Goal: Task Accomplishment & Management: Use online tool/utility

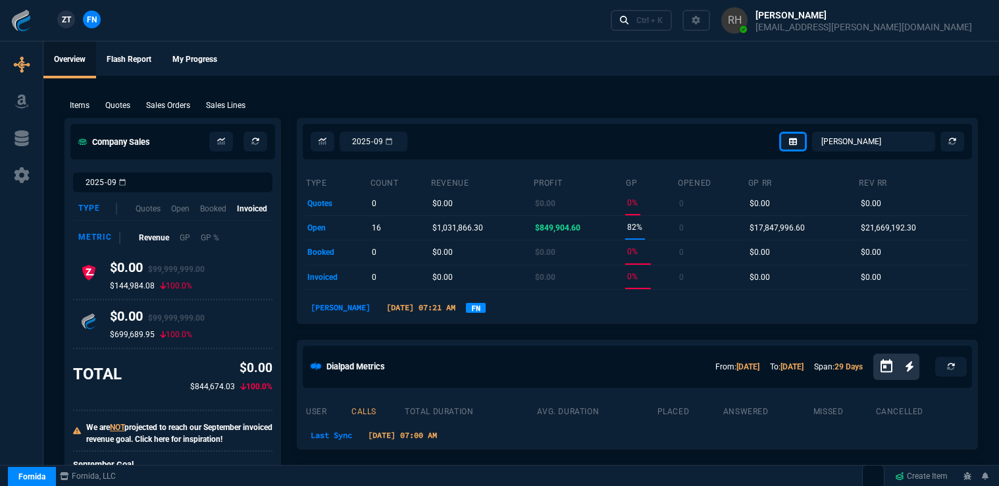
select select "16: [PERSON_NAME]"
click at [124, 110] on p "Quotes" at bounding box center [117, 105] width 25 height 12
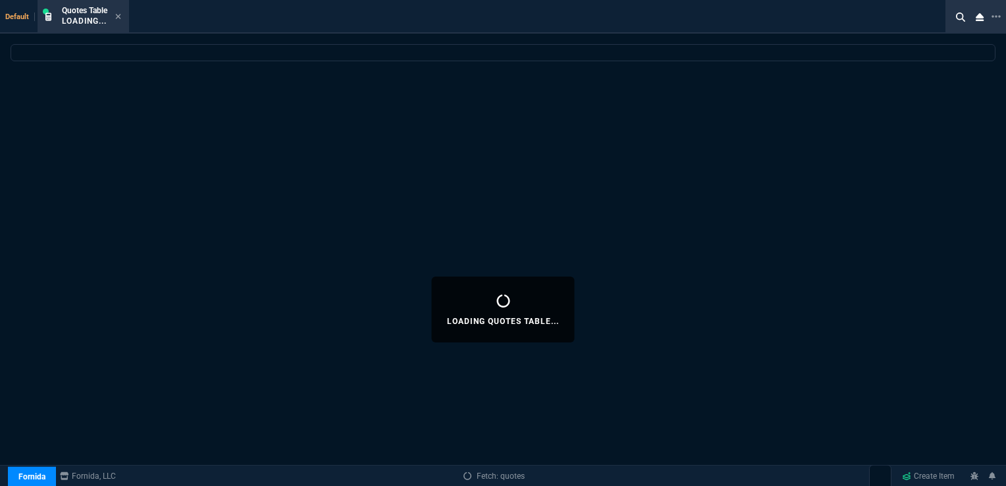
select select
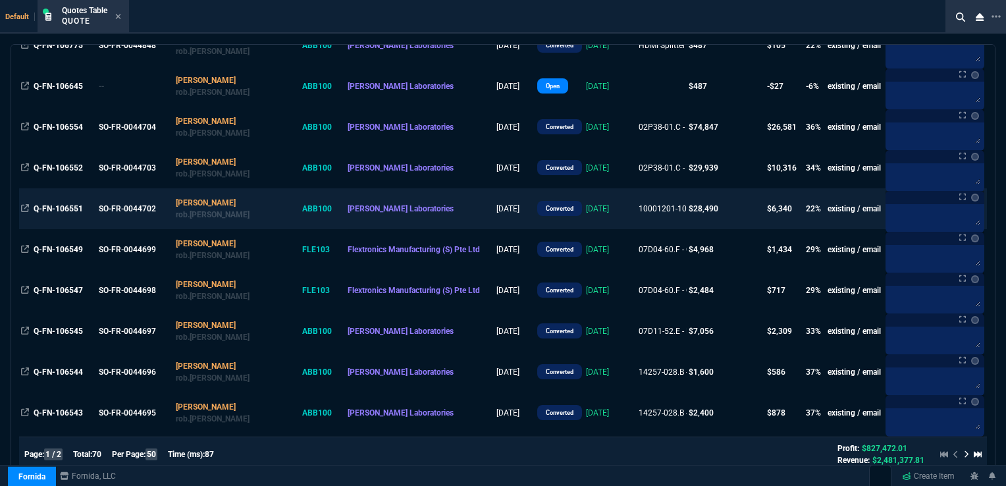
scroll to position [263, 0]
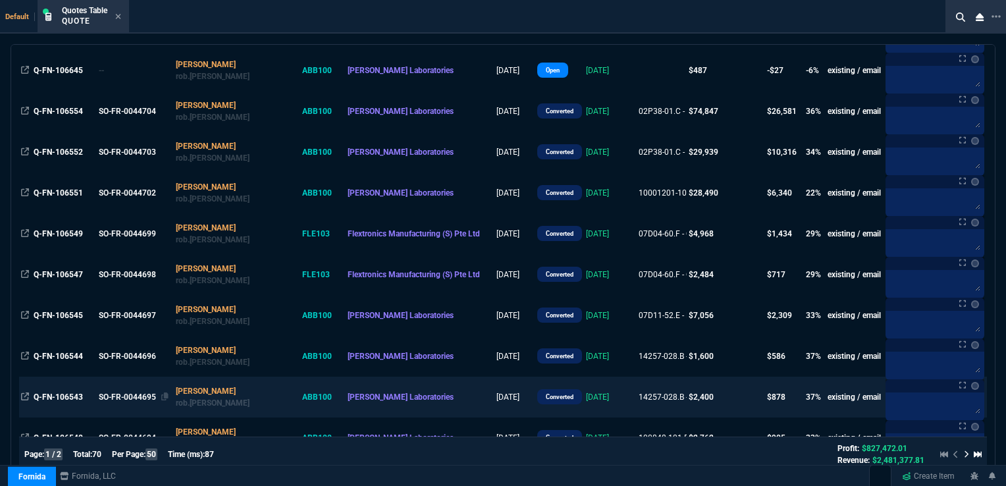
click at [149, 398] on div "SO-FR-0044695" at bounding box center [134, 397] width 70 height 12
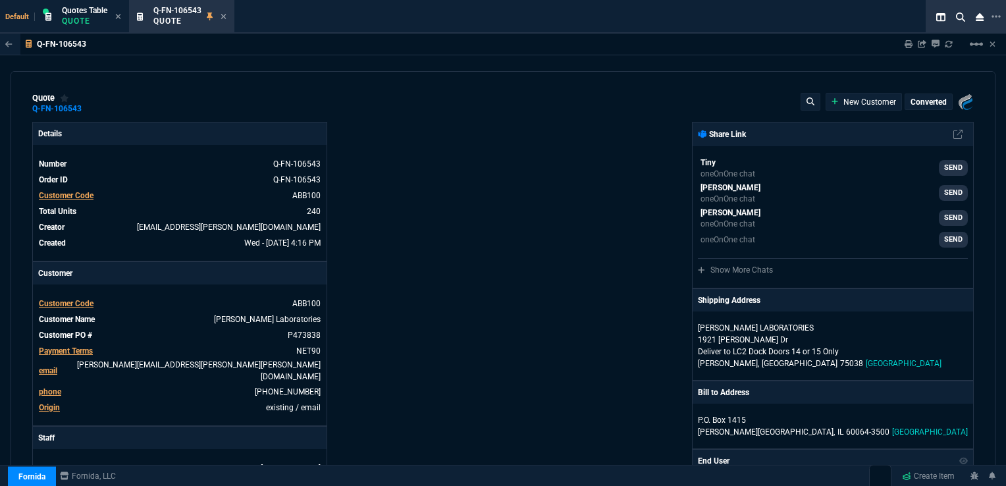
type input "40"
type input "4"
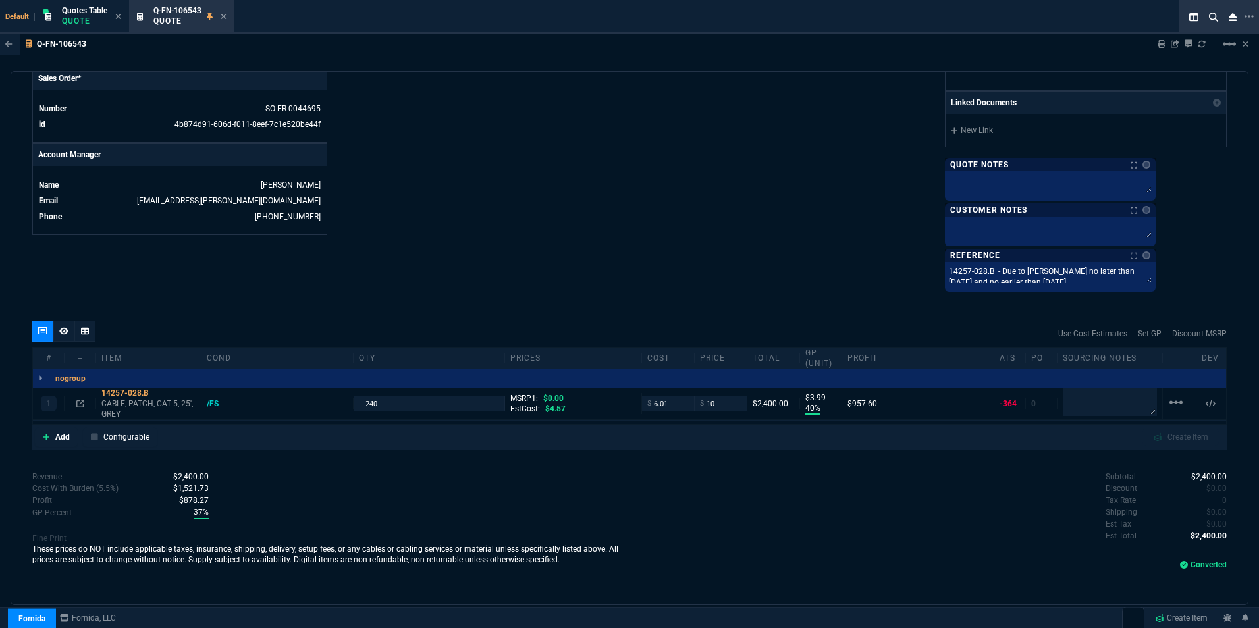
scroll to position [556, 0]
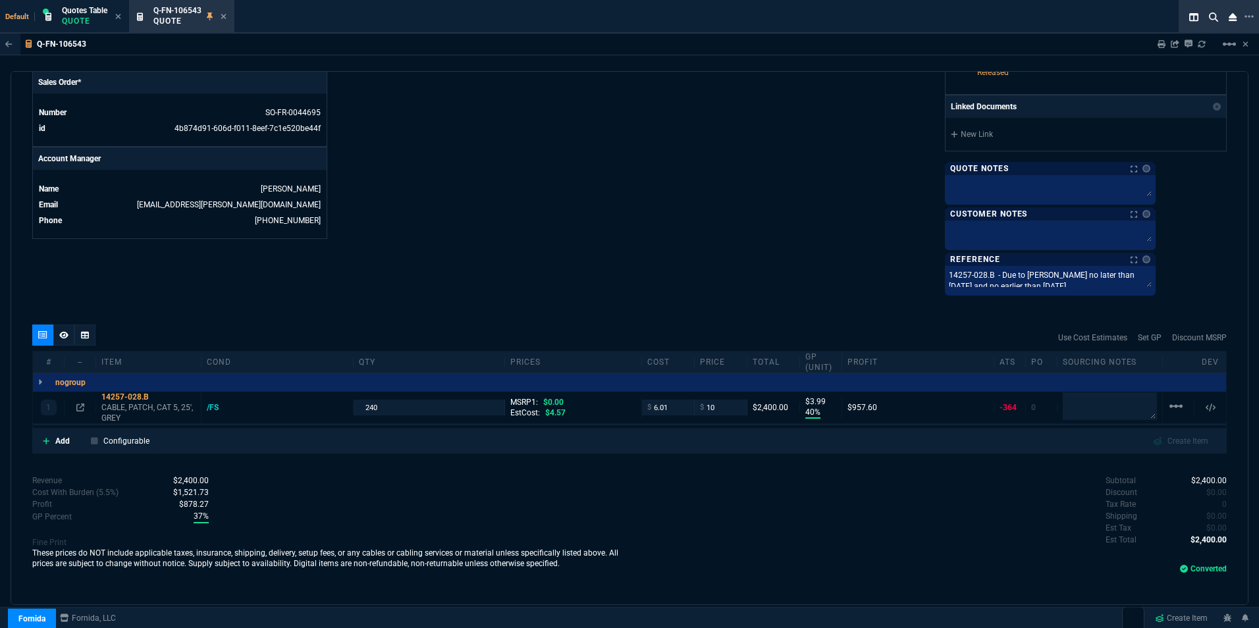
drag, startPoint x: 228, startPoint y: 15, endPoint x: 339, endPoint y: 15, distance: 110.6
click at [228, 15] on div "Q-FN-106543 Quote" at bounding box center [182, 17] width 100 height 28
click at [224, 14] on icon at bounding box center [224, 17] width 6 height 8
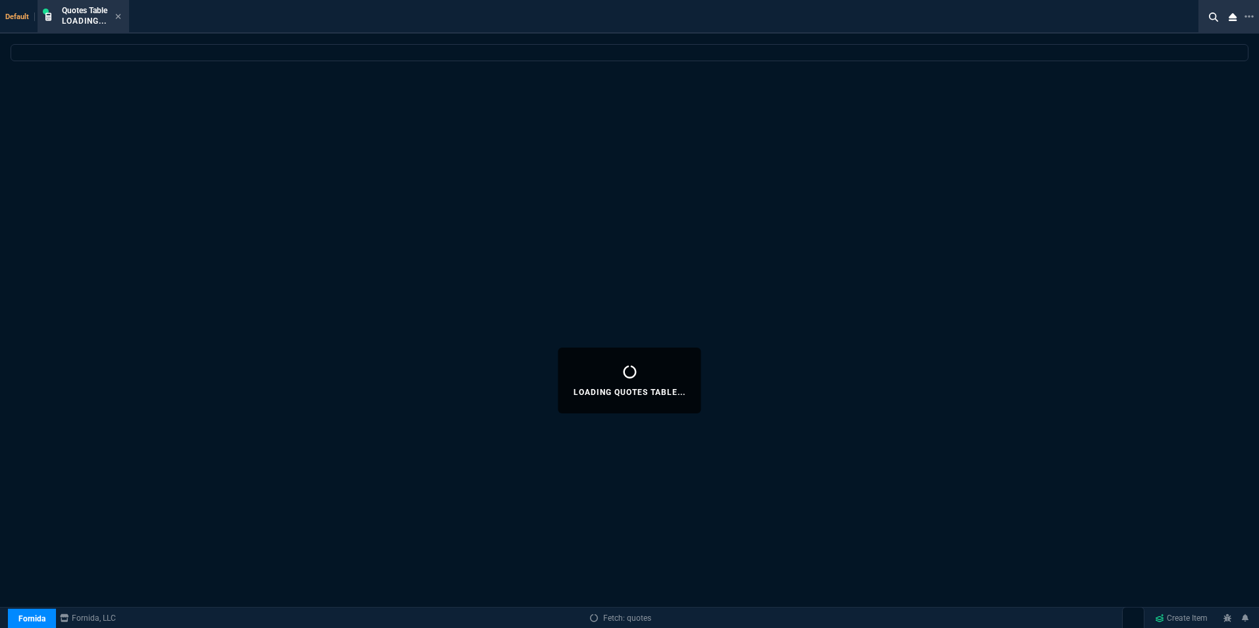
select select
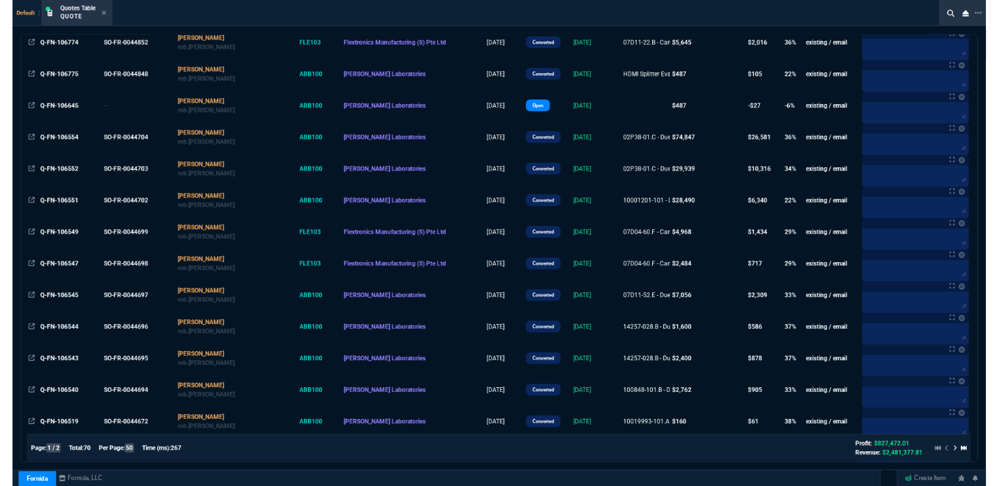
scroll to position [197, 0]
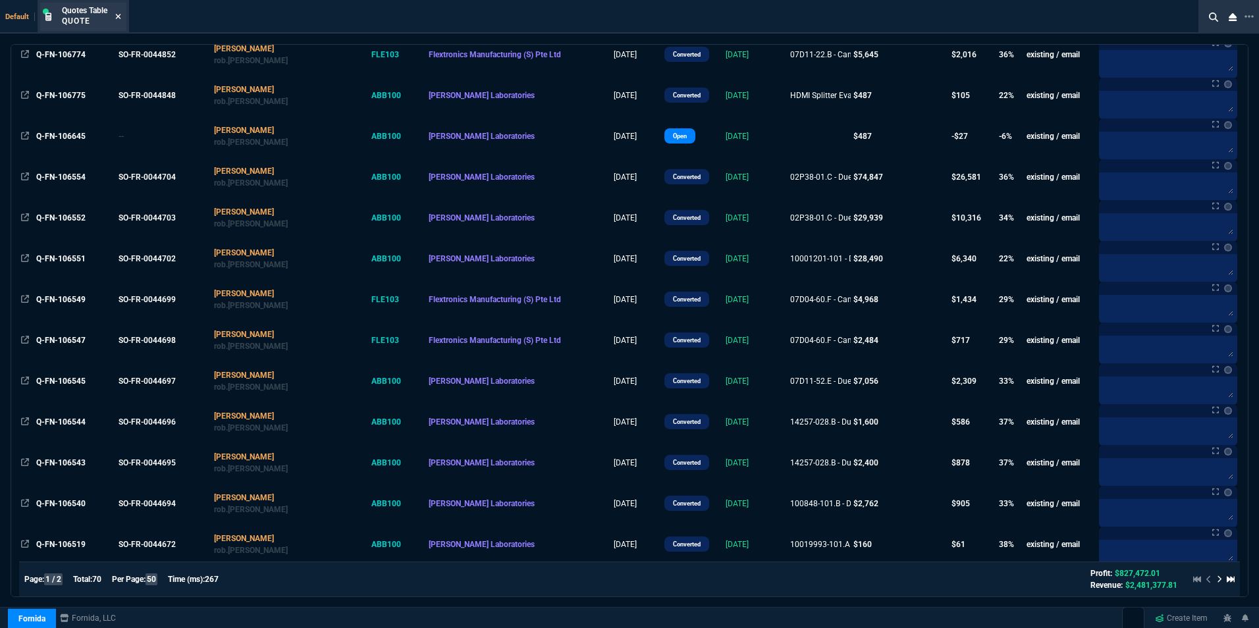
click at [120, 18] on icon at bounding box center [118, 17] width 6 height 8
